Goal: Task Accomplishment & Management: Manage account settings

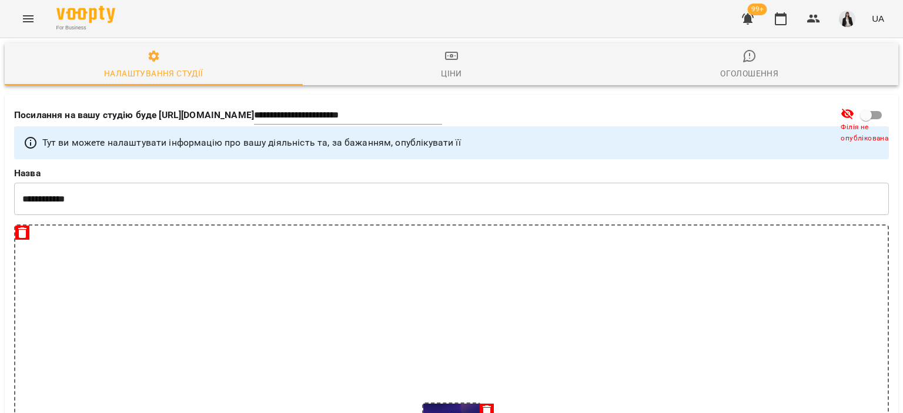
select select "**"
click at [33, 16] on icon "Menu" at bounding box center [28, 19] width 14 height 14
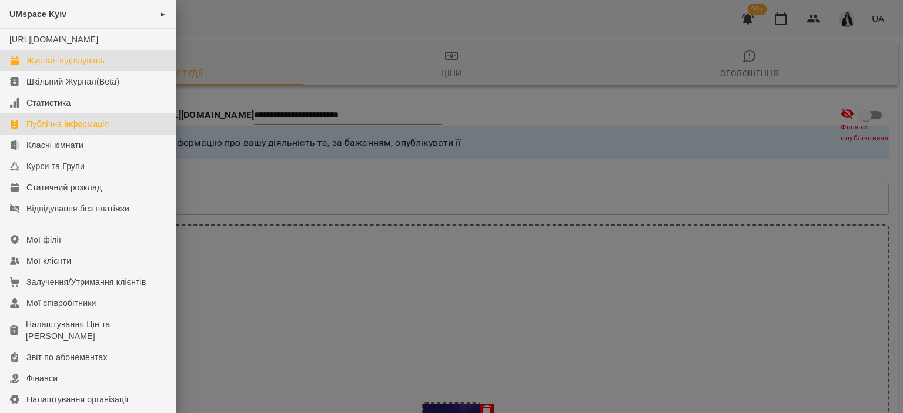
click at [92, 66] on div "Журнал відвідувань" at bounding box center [65, 61] width 78 height 12
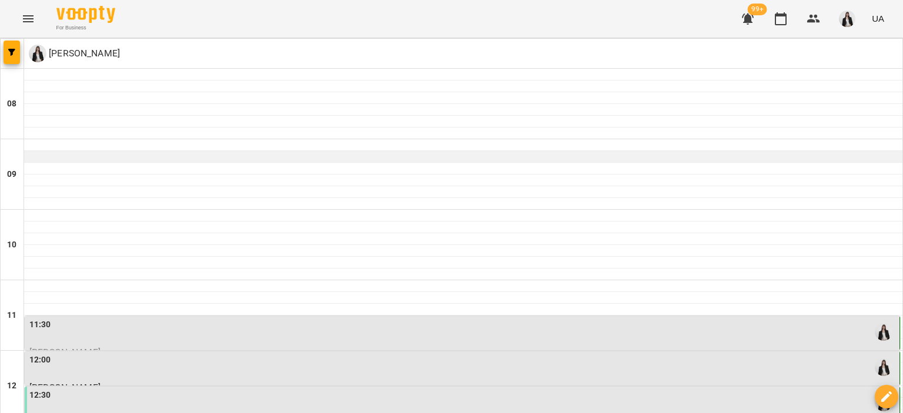
scroll to position [133, 0]
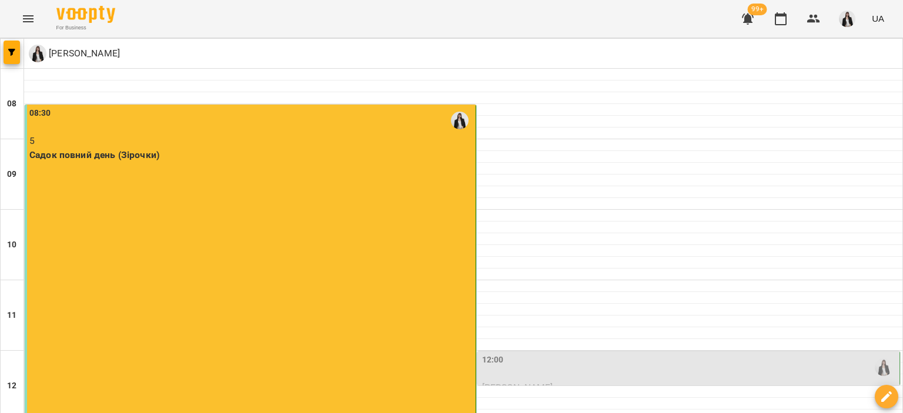
click at [250, 233] on div "08:30 5 Садок повний день (Зірочки)" at bounding box center [251, 281] width 452 height 352
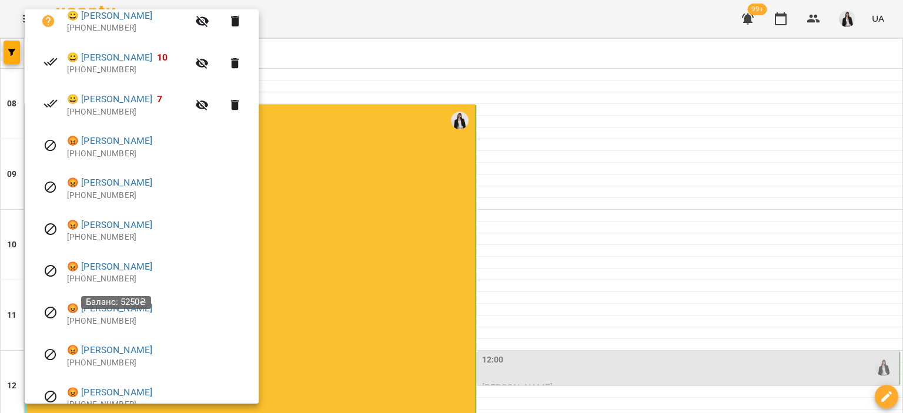
scroll to position [359, 0]
click at [506, 247] on div at bounding box center [451, 206] width 903 height 413
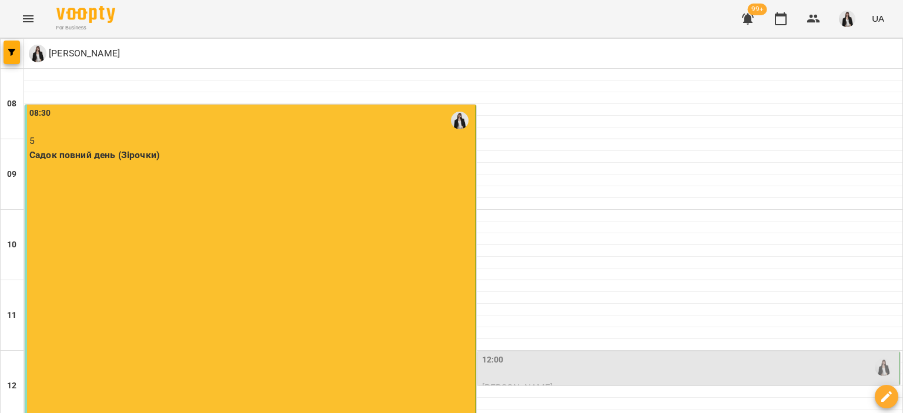
scroll to position [515, 0]
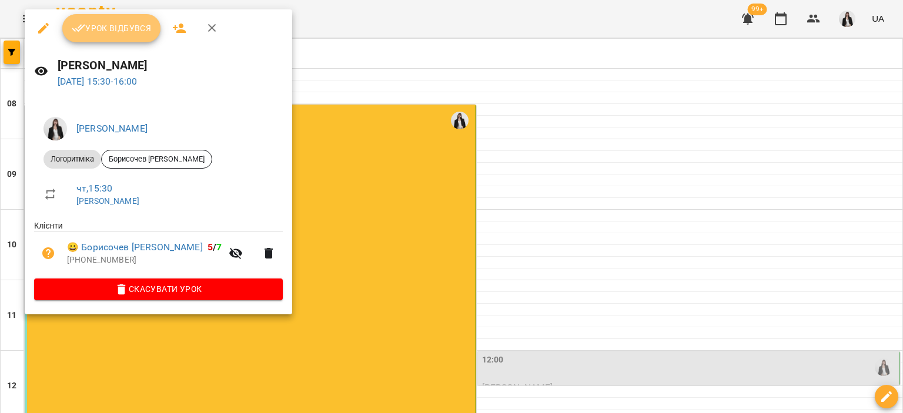
click at [96, 21] on span "Урок відбувся" at bounding box center [112, 28] width 80 height 14
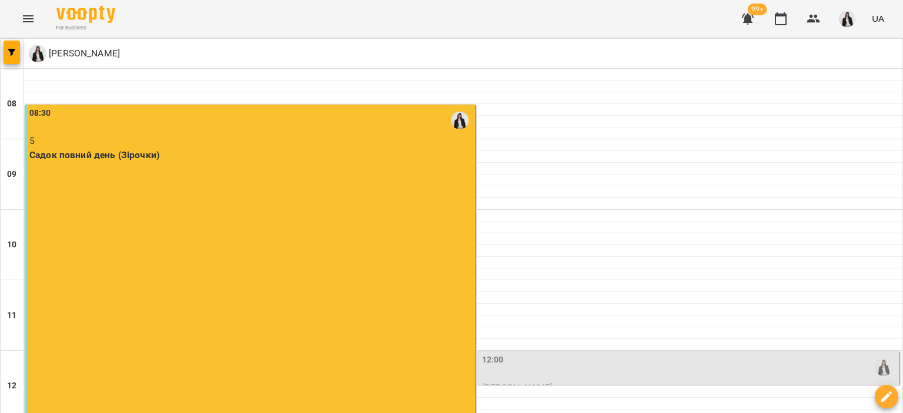
scroll to position [394, 0]
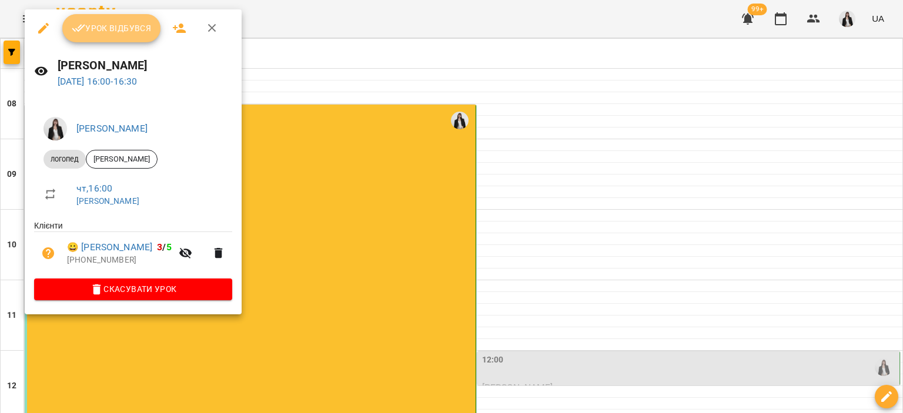
click at [92, 32] on span "Урок відбувся" at bounding box center [112, 28] width 80 height 14
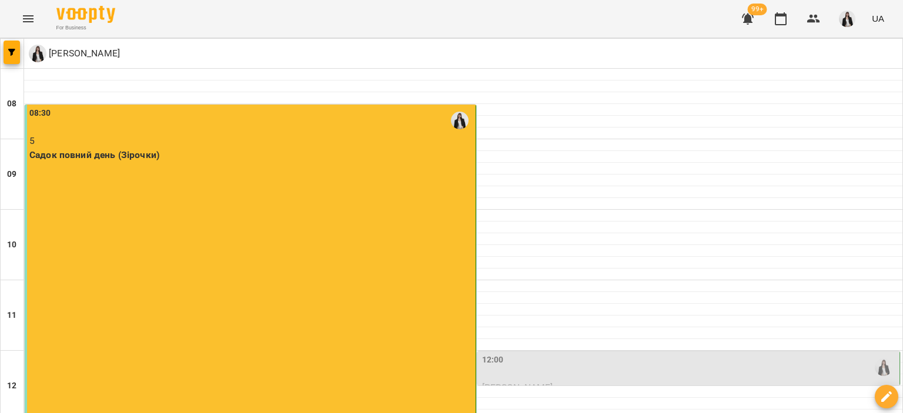
scroll to position [472, 0]
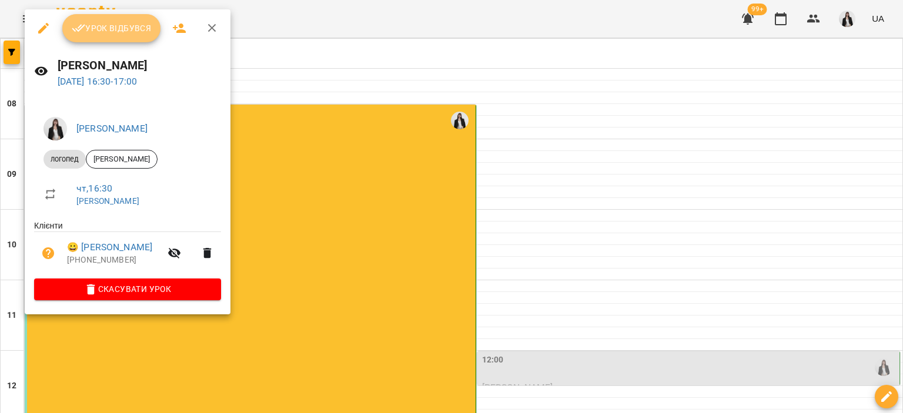
click at [85, 23] on span "Урок відбувся" at bounding box center [112, 28] width 80 height 14
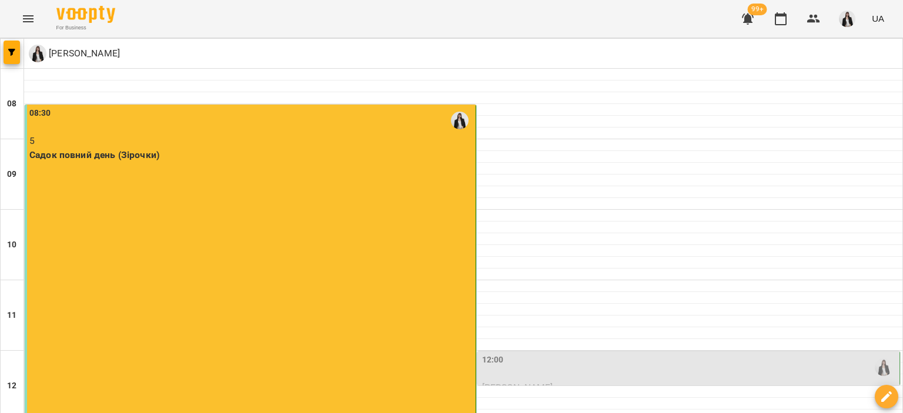
scroll to position [529, 0]
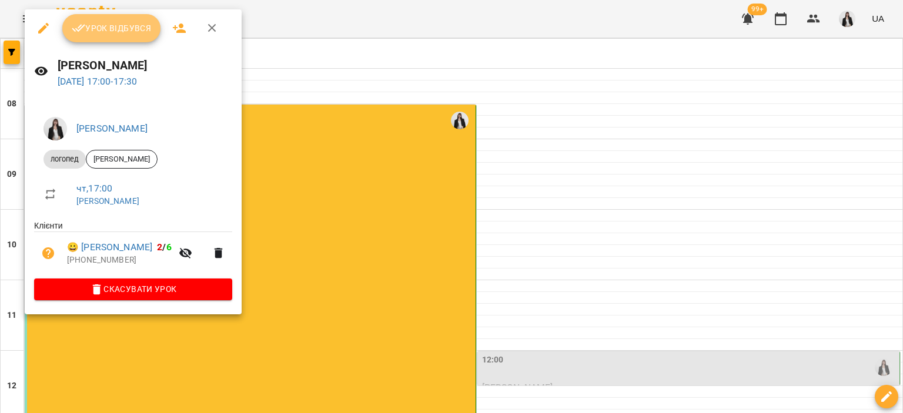
click at [82, 37] on button "Урок відбувся" at bounding box center [111, 28] width 99 height 28
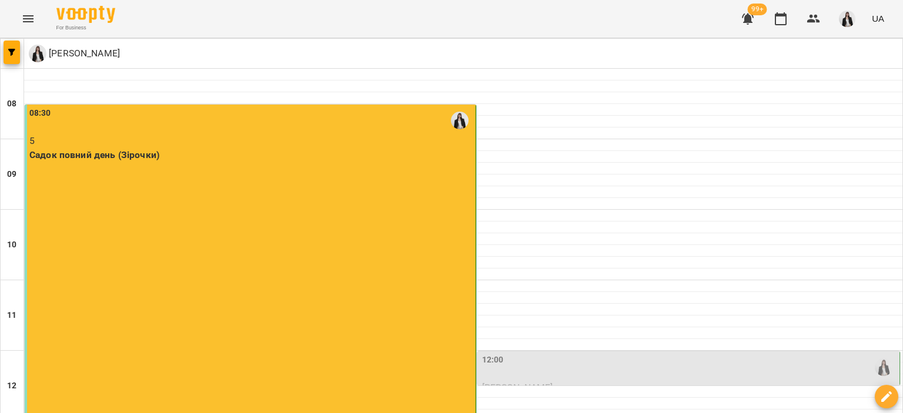
scroll to position [448, 0]
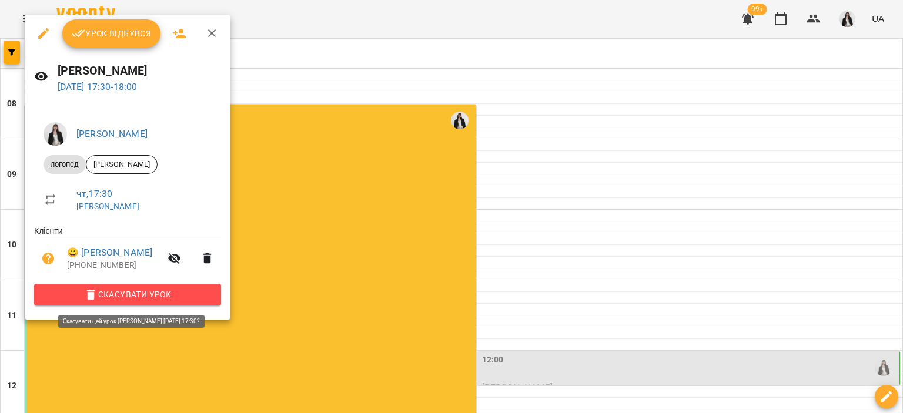
click at [136, 301] on span "Скасувати Урок" at bounding box center [128, 295] width 168 height 14
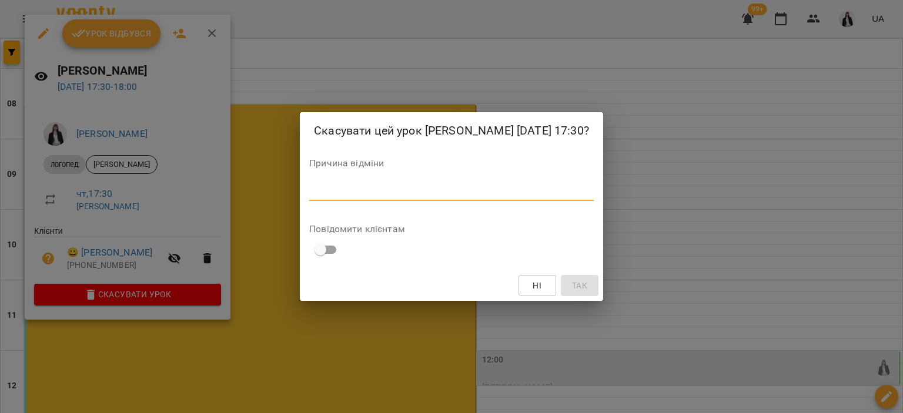
click at [360, 191] on textarea at bounding box center [451, 191] width 285 height 11
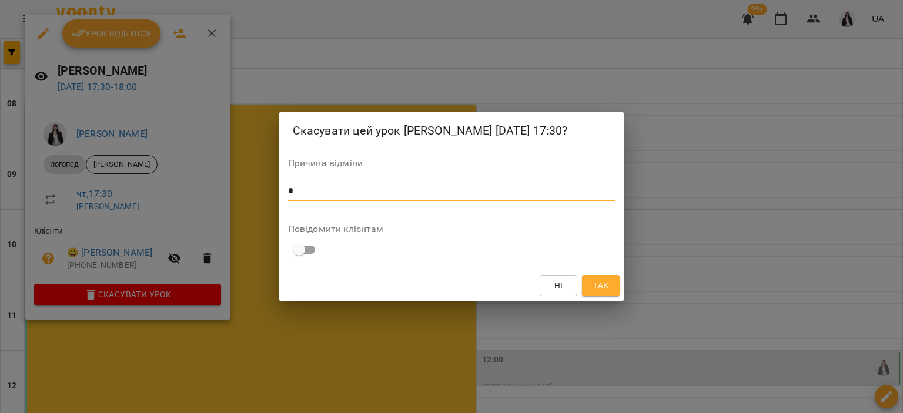
type textarea "*"
click at [609, 280] on span "Так" at bounding box center [601, 286] width 19 height 14
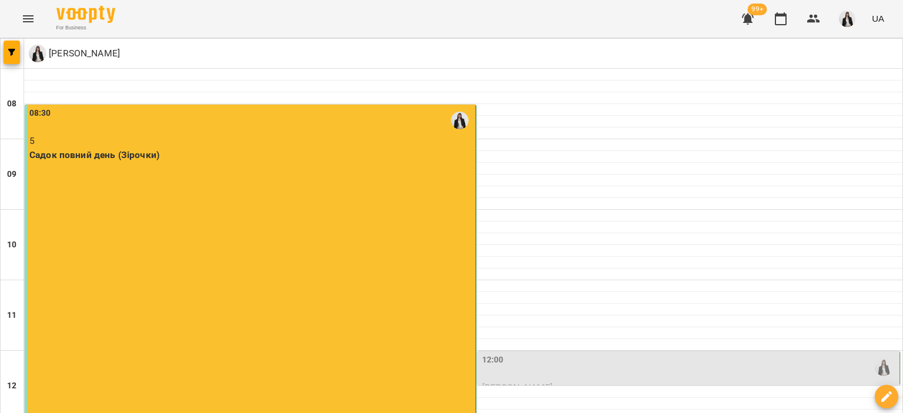
scroll to position [599, 0]
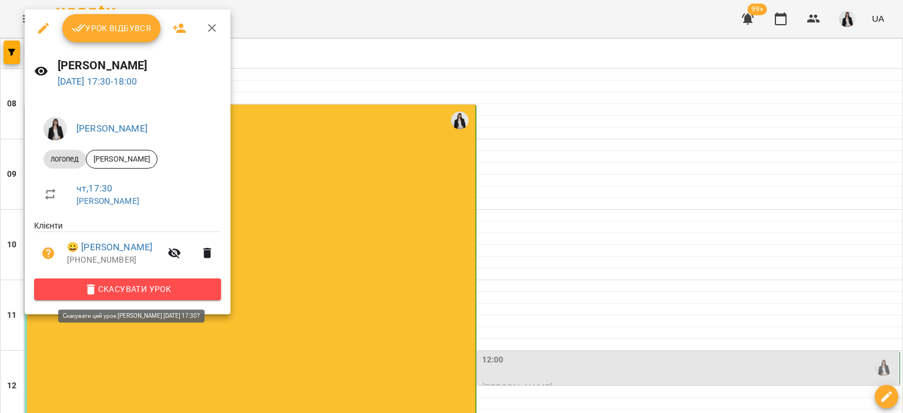
click at [151, 296] on span "Скасувати Урок" at bounding box center [128, 289] width 168 height 14
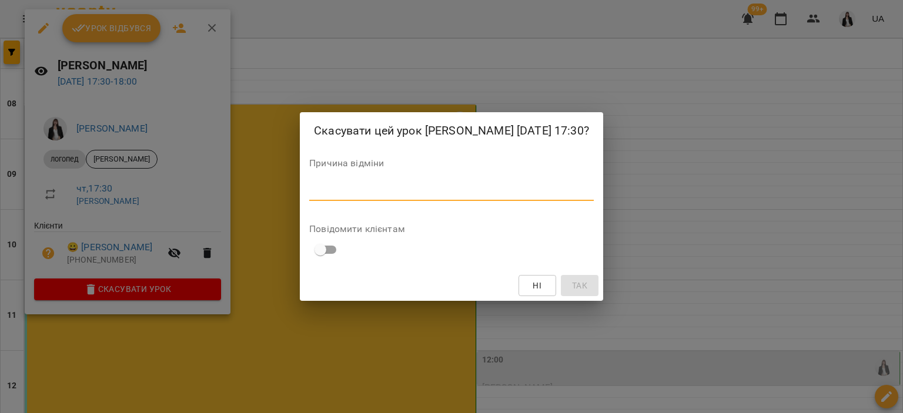
click at [462, 186] on textarea at bounding box center [451, 191] width 285 height 11
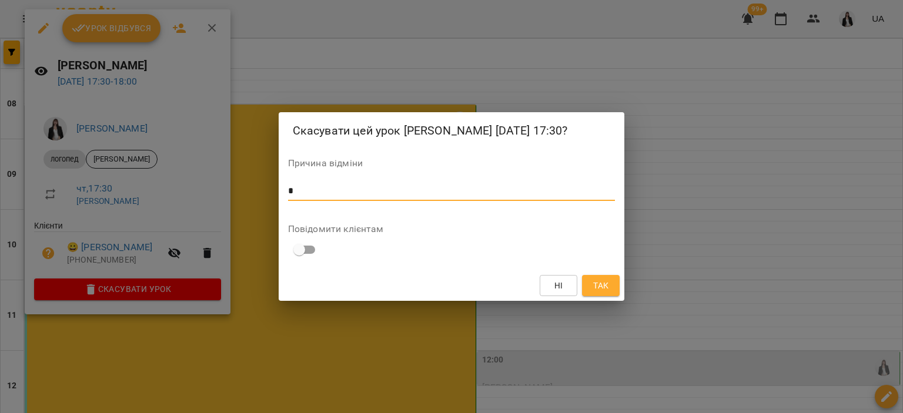
type textarea "*"
click at [600, 284] on span "Так" at bounding box center [600, 286] width 15 height 14
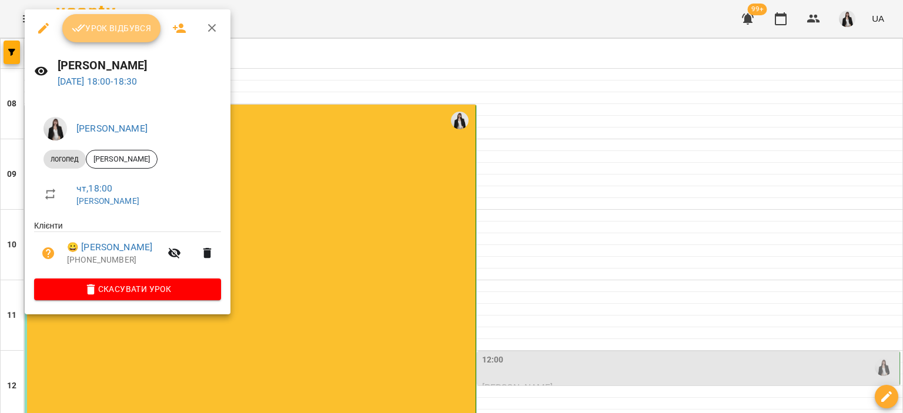
click at [125, 20] on button "Урок відбувся" at bounding box center [111, 28] width 99 height 28
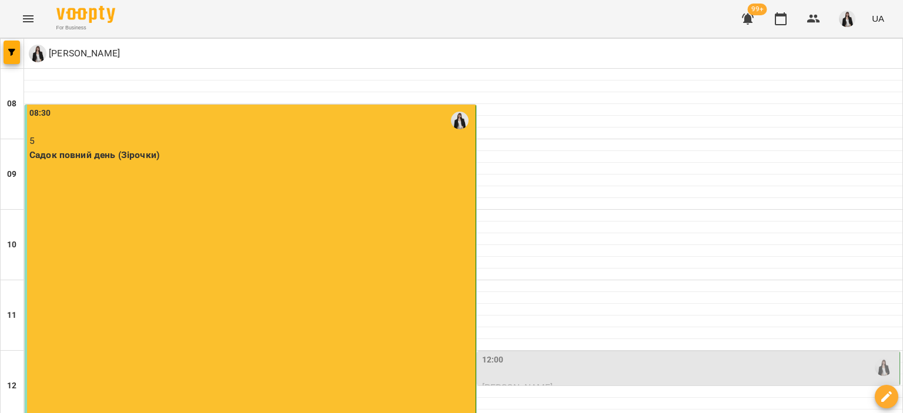
scroll to position [139, 0]
click at [511, 354] on div "12:00" at bounding box center [689, 367] width 415 height 27
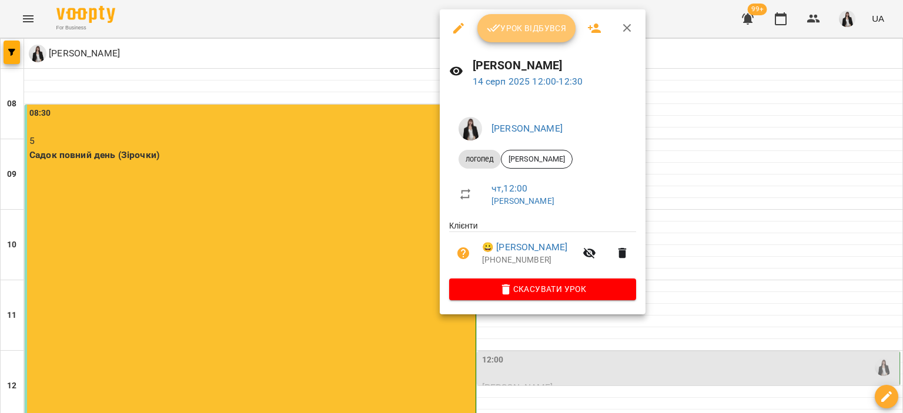
click at [488, 25] on icon "button" at bounding box center [494, 28] width 14 height 14
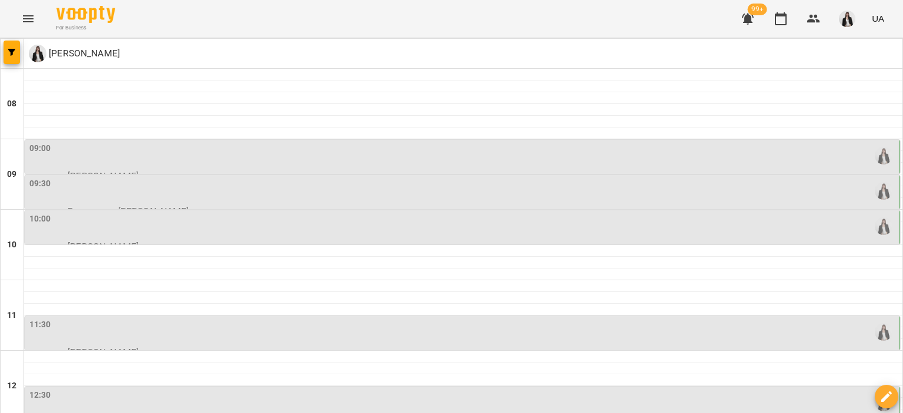
scroll to position [525, 0]
